Goal: Task Accomplishment & Management: Use online tool/utility

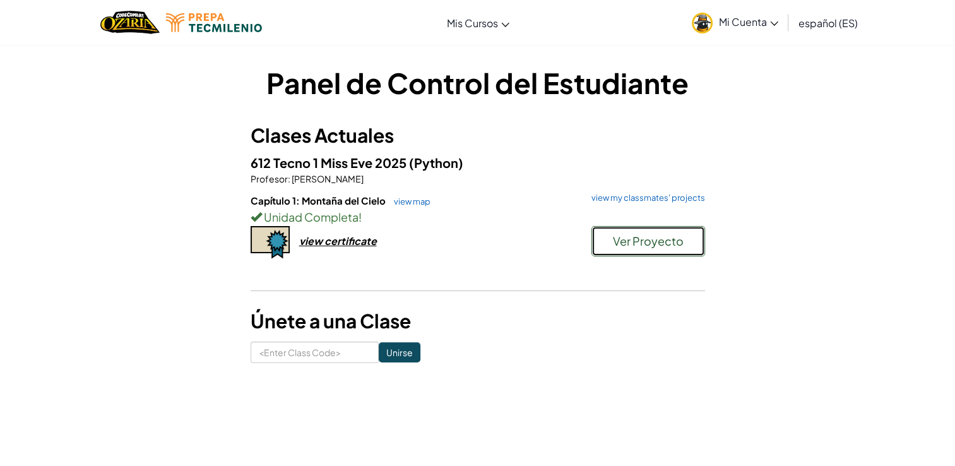
click at [630, 250] on button "Ver Proyecto" at bounding box center [649, 241] width 114 height 30
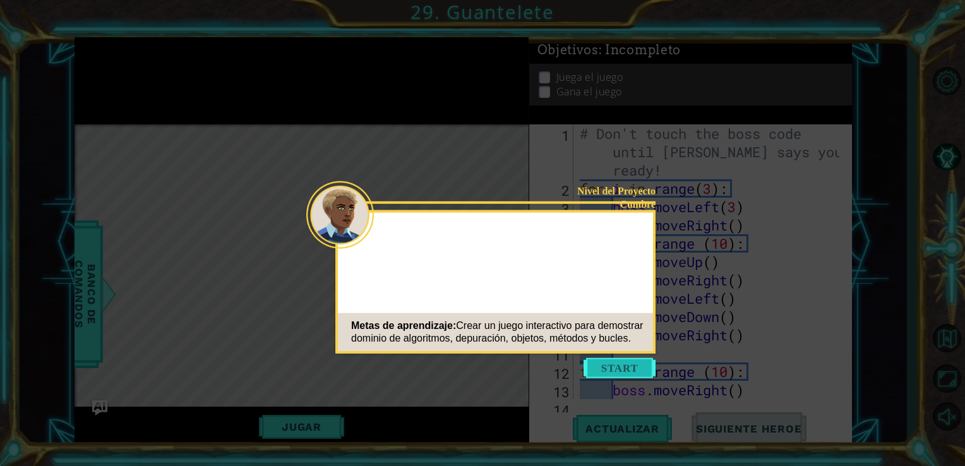
click at [618, 368] on button "Start" at bounding box center [620, 368] width 72 height 20
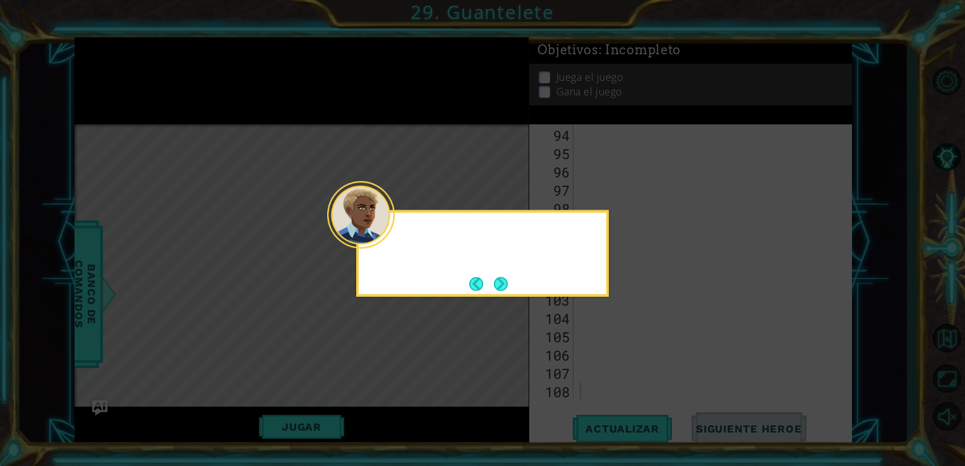
scroll to position [1758, 0]
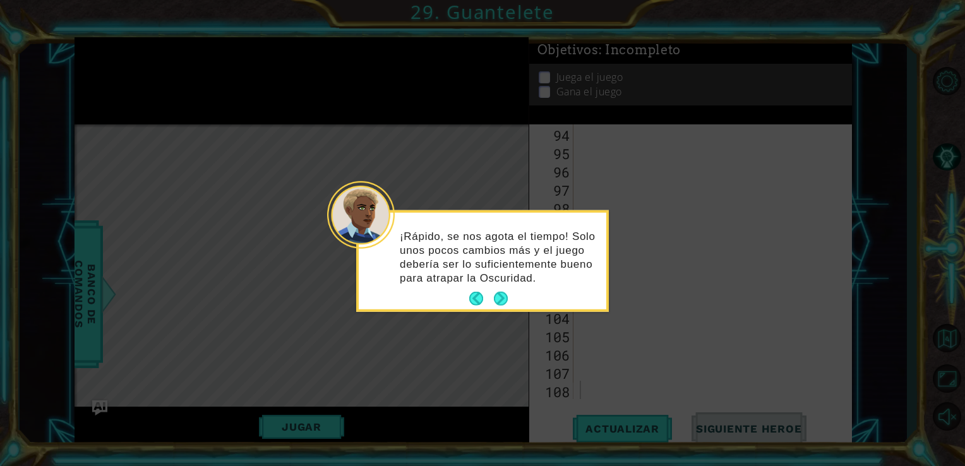
click at [503, 292] on button "Next" at bounding box center [501, 299] width 14 height 14
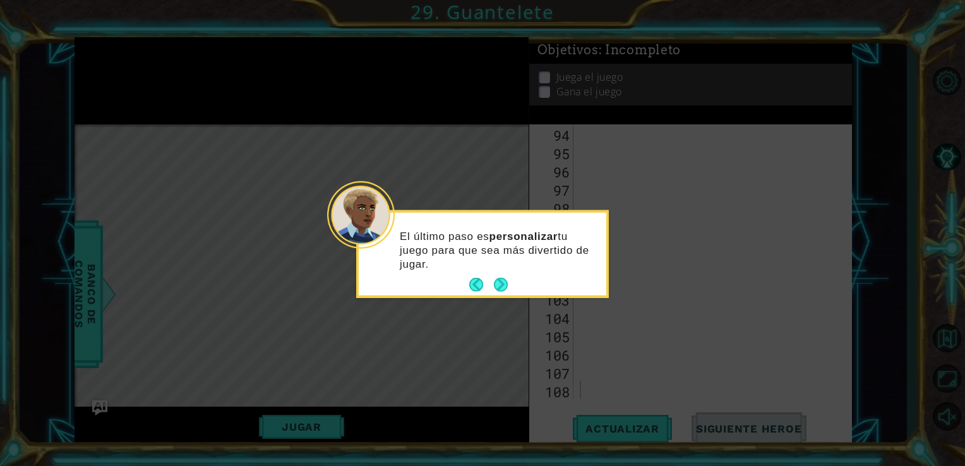
click at [503, 289] on button "Next" at bounding box center [501, 285] width 14 height 14
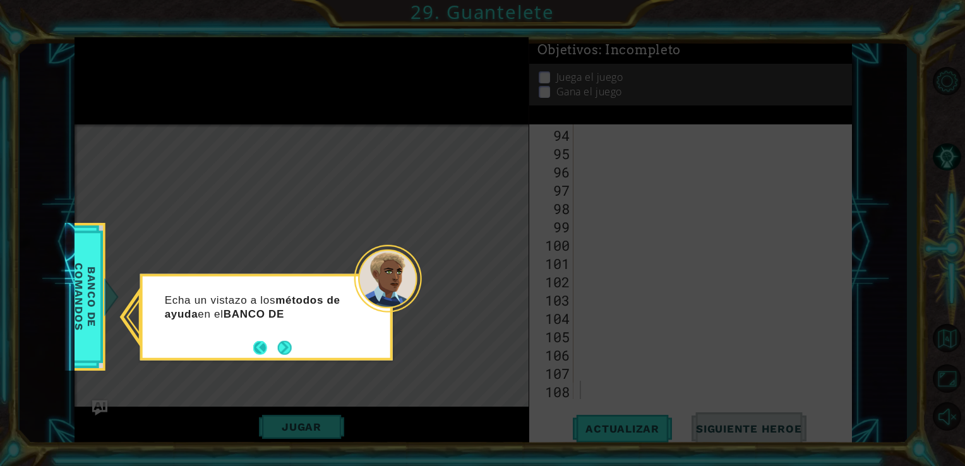
click at [272, 350] on button "Back" at bounding box center [265, 347] width 25 height 14
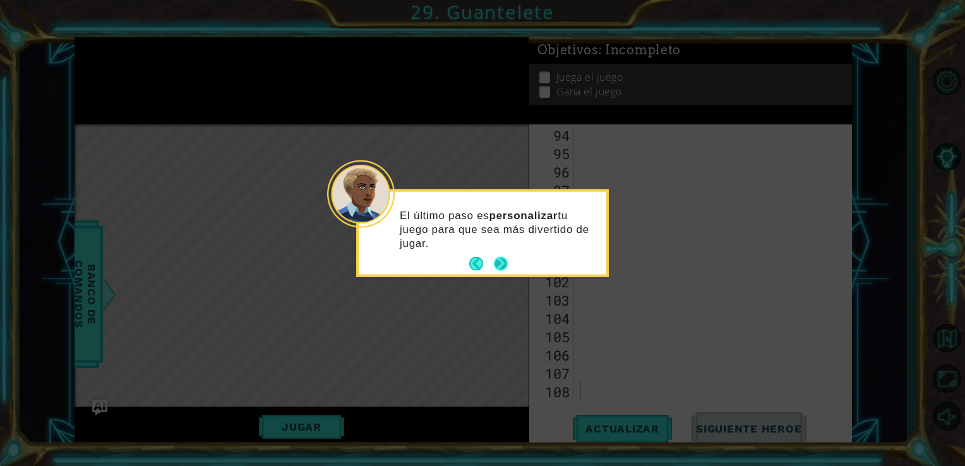
click at [506, 257] on button "Next" at bounding box center [501, 264] width 14 height 14
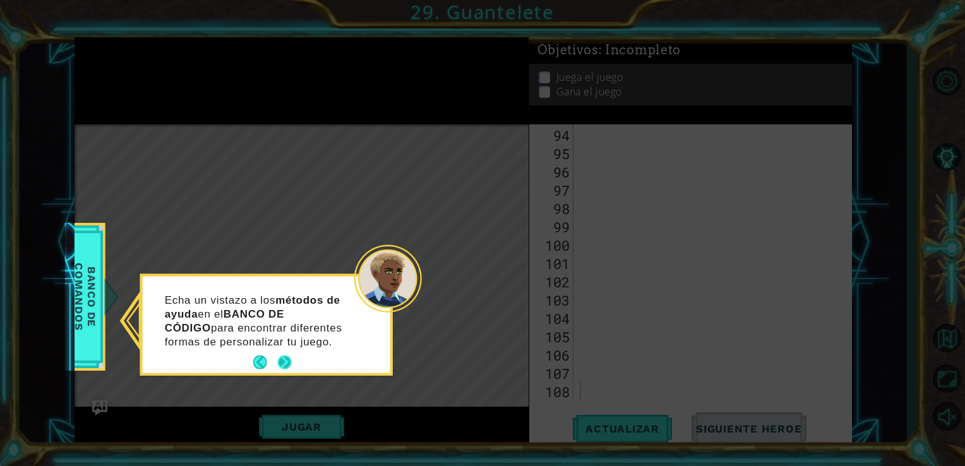
click at [290, 358] on button "Next" at bounding box center [284, 363] width 14 height 14
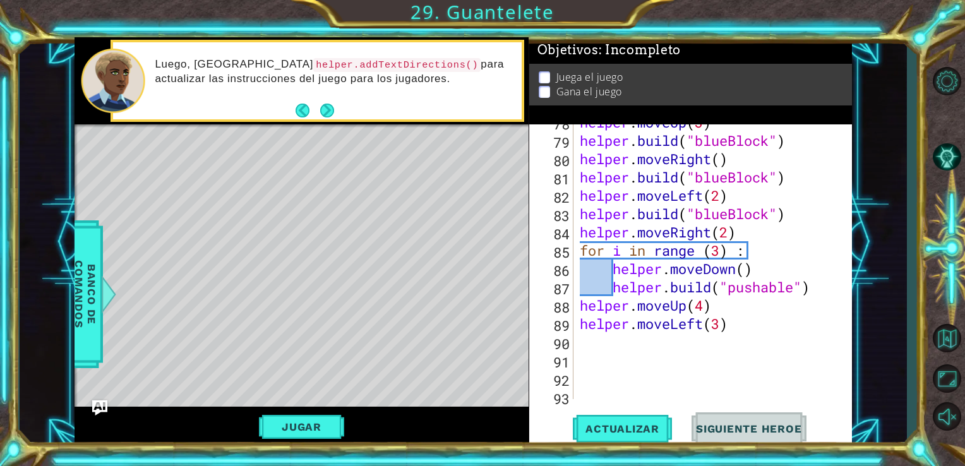
scroll to position [1476, 0]
click at [707, 293] on div "helper . moveUp ( 3 ) helper . build ( "blueBlock" ) helper . moveRight ( ) hel…" at bounding box center [711, 268] width 269 height 311
click at [771, 272] on div "helper . moveUp ( 3 ) helper . build ( "blueBlock" ) helper . moveRight ( ) hel…" at bounding box center [711, 268] width 269 height 311
click at [647, 298] on div "helper . moveUp ( 3 ) helper . build ( "blueBlock" ) helper . moveRight ( ) hel…" at bounding box center [711, 268] width 269 height 311
type textarea "helper.moveUp(4)"
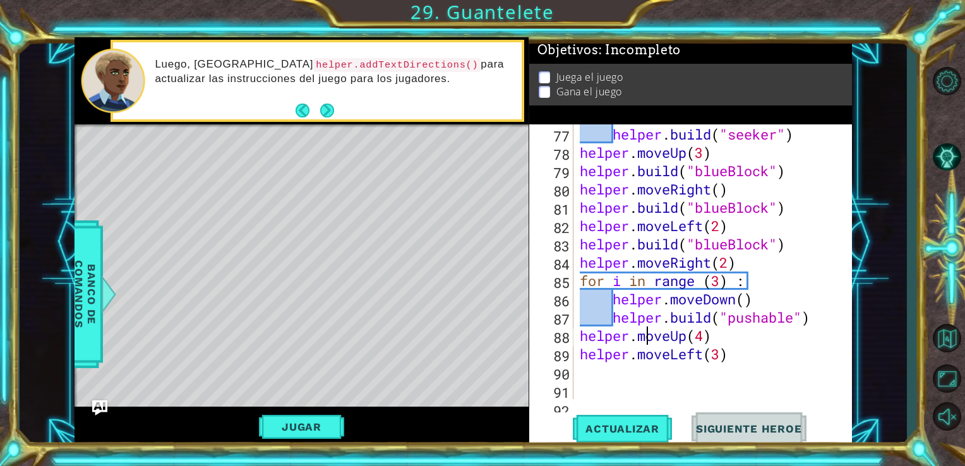
scroll to position [1443, 0]
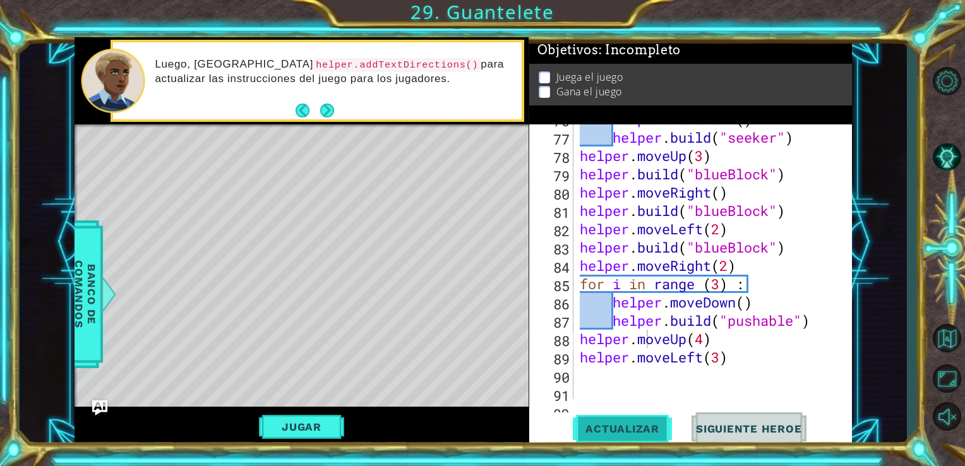
click at [625, 431] on span "Actualizar" at bounding box center [622, 428] width 99 height 13
click at [751, 368] on div "helper . moveDown ( ) helper . build ( "seeker" ) helper . moveUp ( 3 ) helper …" at bounding box center [711, 265] width 269 height 311
click at [314, 423] on button "Jugar" at bounding box center [301, 427] width 85 height 24
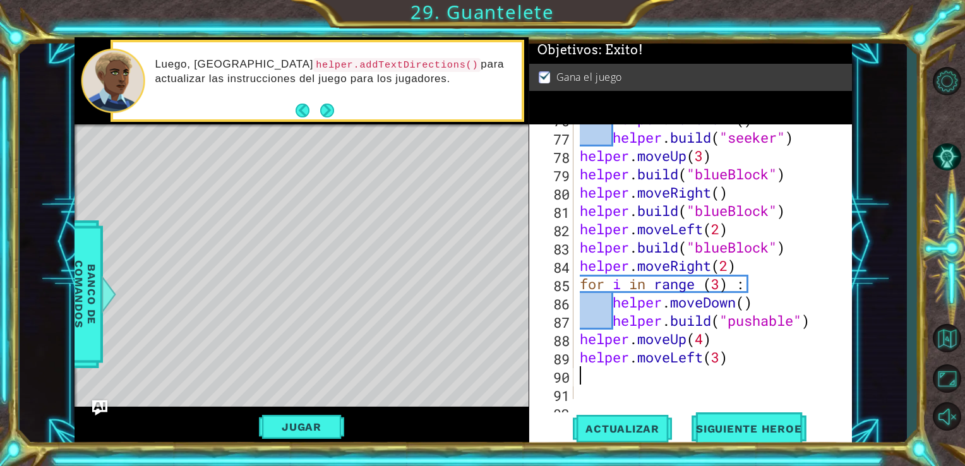
click at [740, 369] on div "helper . moveDown ( ) helper . build ( "seeker" ) helper . moveUp ( 3 ) helper …" at bounding box center [711, 265] width 269 height 311
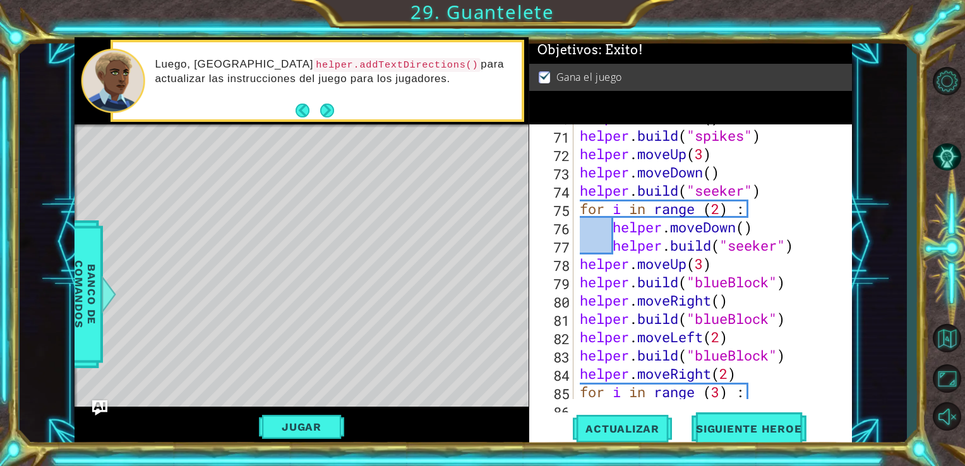
scroll to position [1324, 0]
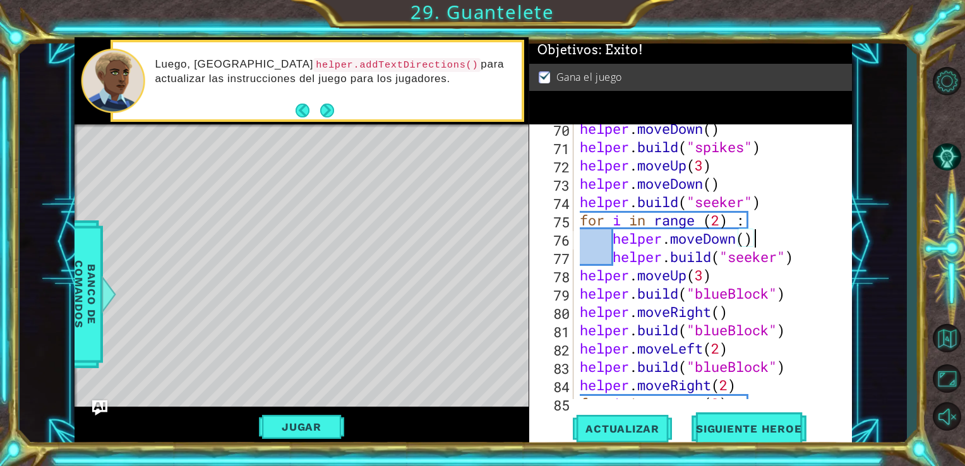
click at [759, 234] on div "helper . moveDown ( ) helper . build ( "spikes" ) helper . moveUp ( 3 ) helper …" at bounding box center [711, 274] width 269 height 311
type textarea "helper.moveDown()"
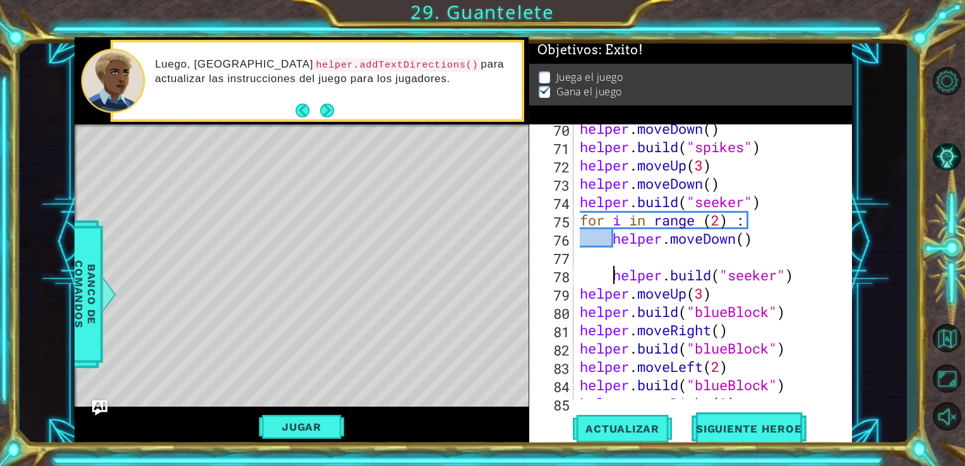
click at [611, 274] on div "helper . moveDown ( ) helper . build ( "spikes" ) helper . moveUp ( 3 ) helper …" at bounding box center [711, 274] width 269 height 311
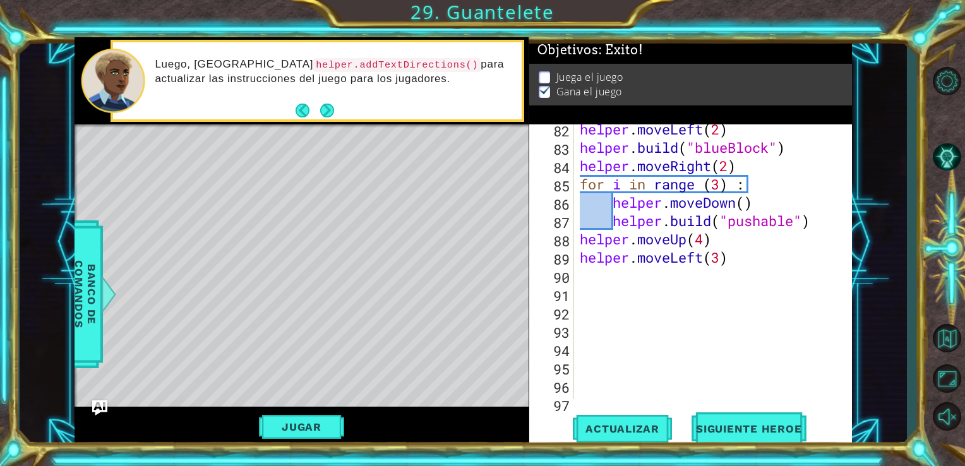
scroll to position [1543, 0]
click at [747, 265] on div "helper . moveLeft ( 2 ) helper . build ( "blueBlock" ) helper . moveRight ( 2 )…" at bounding box center [711, 275] width 269 height 311
type textarea "helper.moveLeft(3)"
click at [594, 431] on span "Actualizar" at bounding box center [622, 428] width 99 height 13
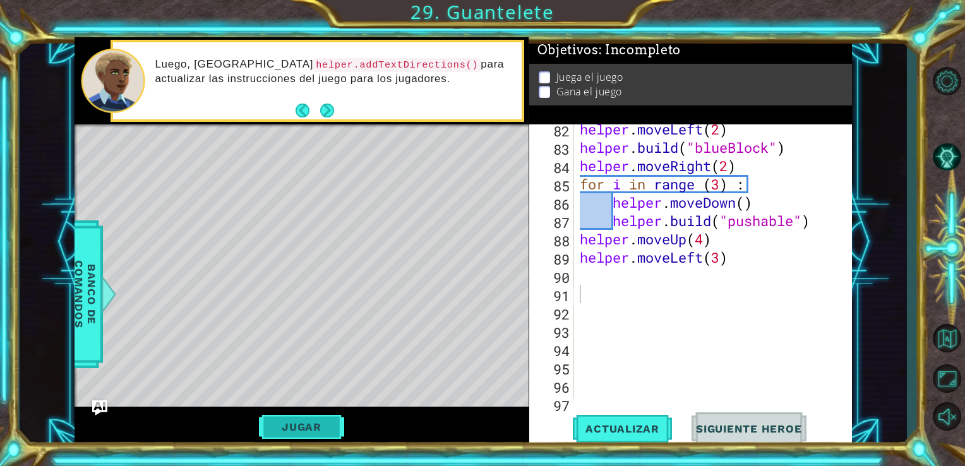
click at [290, 428] on button "Jugar" at bounding box center [301, 427] width 85 height 24
